Goal: Task Accomplishment & Management: Use online tool/utility

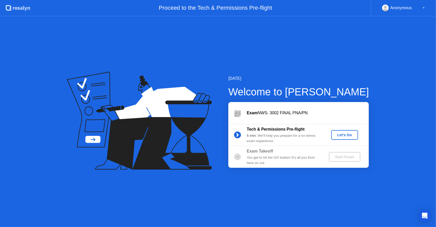
click at [343, 134] on div "Let's Go" at bounding box center [345, 135] width 23 height 4
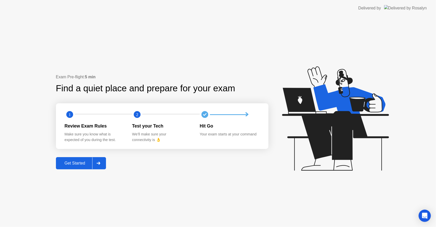
click at [77, 165] on div "Get Started" at bounding box center [75, 163] width 35 height 5
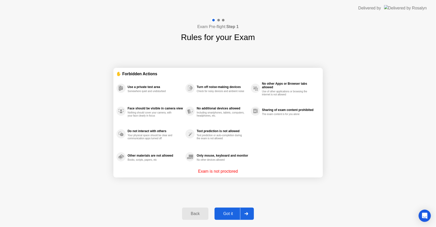
click at [231, 213] on div "Got it" at bounding box center [228, 214] width 24 height 5
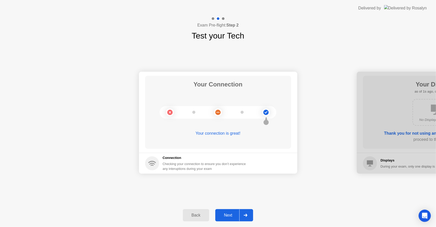
click at [362, 211] on div "Back Next" at bounding box center [218, 216] width 436 height 24
click at [224, 216] on div "Next" at bounding box center [228, 215] width 23 height 5
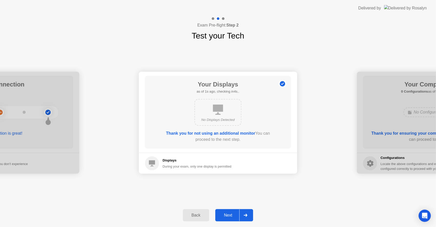
click at [227, 216] on div "Next" at bounding box center [228, 215] width 23 height 5
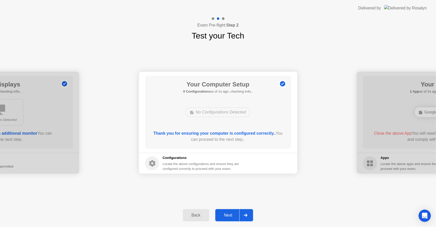
click at [226, 217] on div "Next" at bounding box center [228, 215] width 23 height 5
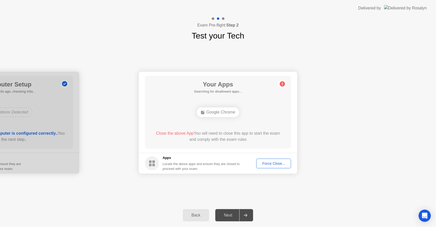
click at [279, 164] on div "Force Close..." at bounding box center [273, 164] width 31 height 4
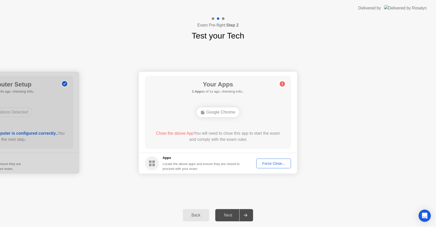
click at [274, 165] on div "Force Close..." at bounding box center [273, 164] width 31 height 4
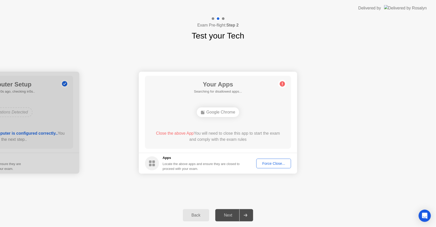
click at [193, 217] on div "Back" at bounding box center [196, 215] width 23 height 5
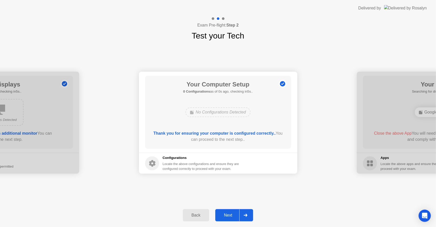
click at [244, 215] on div at bounding box center [246, 216] width 12 height 12
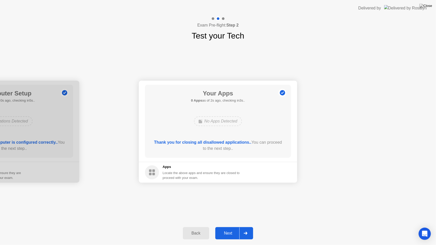
click at [235, 227] on div "Next" at bounding box center [228, 233] width 23 height 5
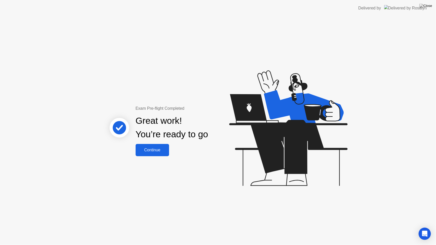
click at [159, 153] on div "Continue" at bounding box center [152, 150] width 30 height 5
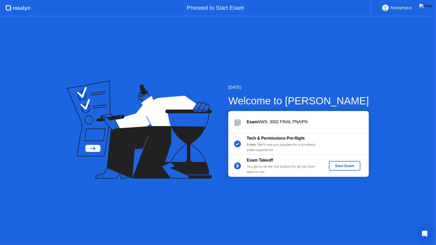
drag, startPoint x: 137, startPoint y: 169, endPoint x: 150, endPoint y: 166, distance: 13.3
click at [137, 169] on icon at bounding box center [139, 130] width 145 height 98
click at [340, 169] on button "Start Exam" at bounding box center [344, 166] width 31 height 10
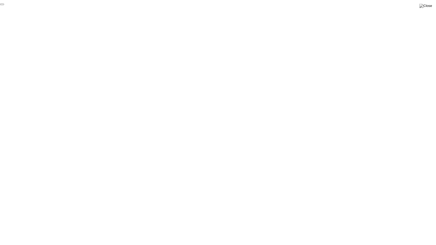
click div "End Proctoring Session"
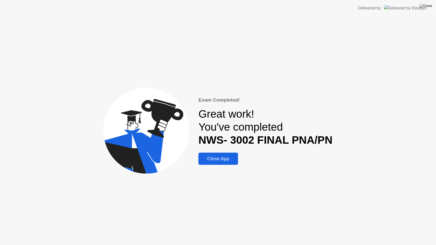
click at [214, 160] on div "Close App" at bounding box center [218, 159] width 37 height 6
